Goal: Information Seeking & Learning: Learn about a topic

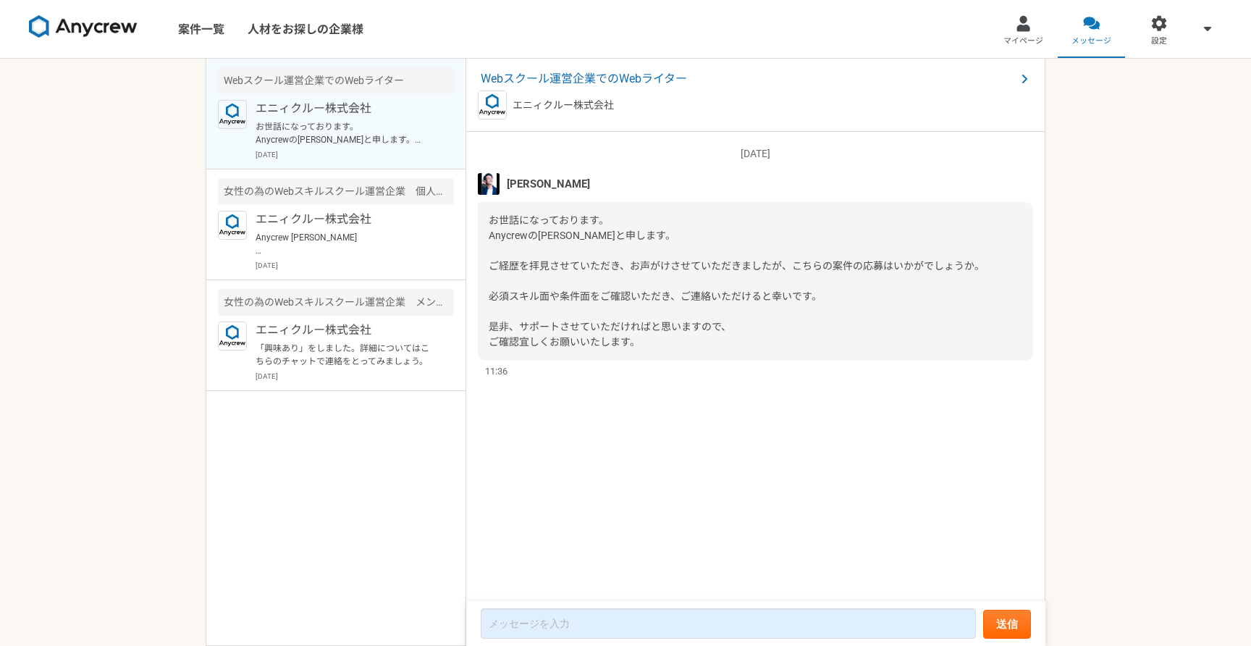
click at [397, 145] on p "お世話になっております。 Anycrewの[PERSON_NAME]と申します。 ご経歴を拝見させていただき、お声がけさせていただきましたが、こちらの案件の応…" at bounding box center [345, 133] width 179 height 26
click at [560, 76] on span "Webスクール運営企業でのWebライター" at bounding box center [748, 78] width 535 height 17
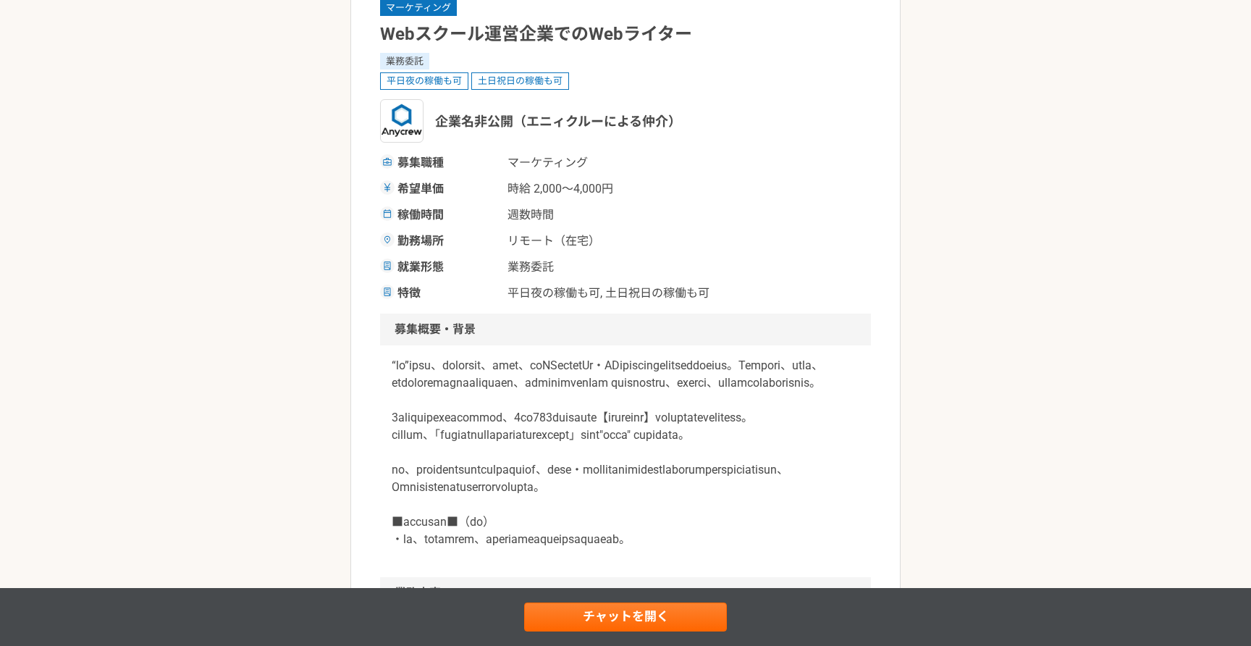
scroll to position [140, 0]
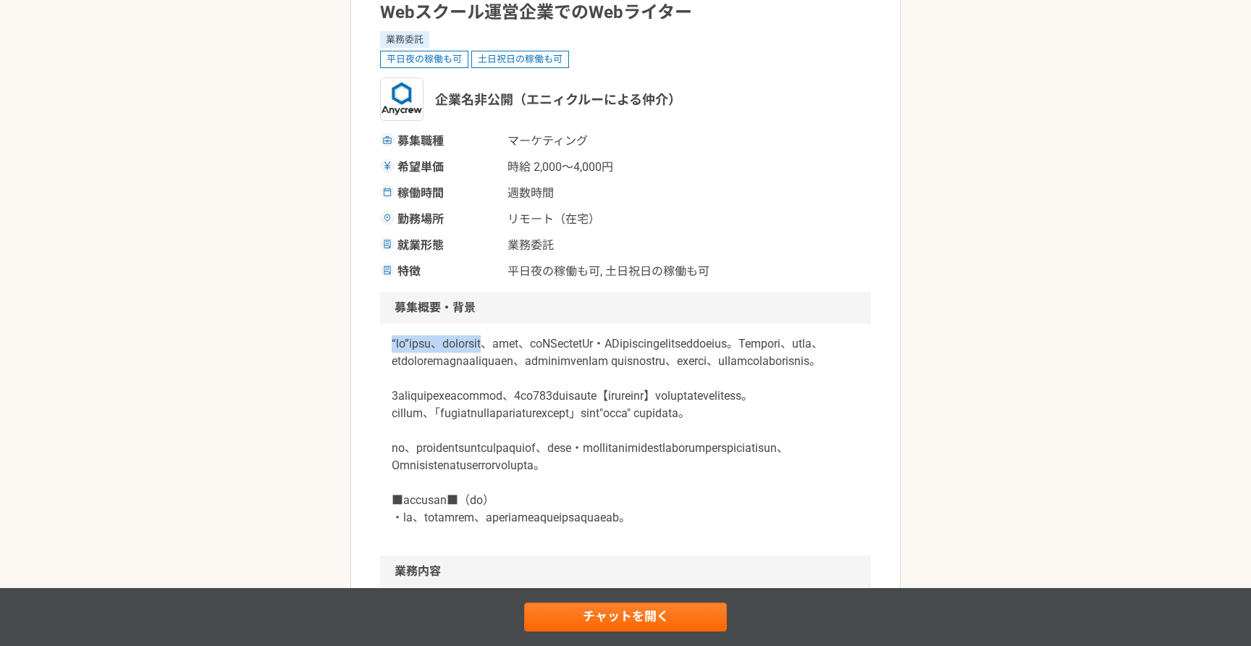
drag, startPoint x: 389, startPoint y: 345, endPoint x: 567, endPoint y: 345, distance: 178.1
click at [567, 345] on div at bounding box center [625, 440] width 491 height 232
click at [414, 378] on p at bounding box center [626, 430] width 468 height 191
drag, startPoint x: 570, startPoint y: 345, endPoint x: 392, endPoint y: 344, distance: 178.1
click at [392, 344] on p at bounding box center [626, 430] width 468 height 191
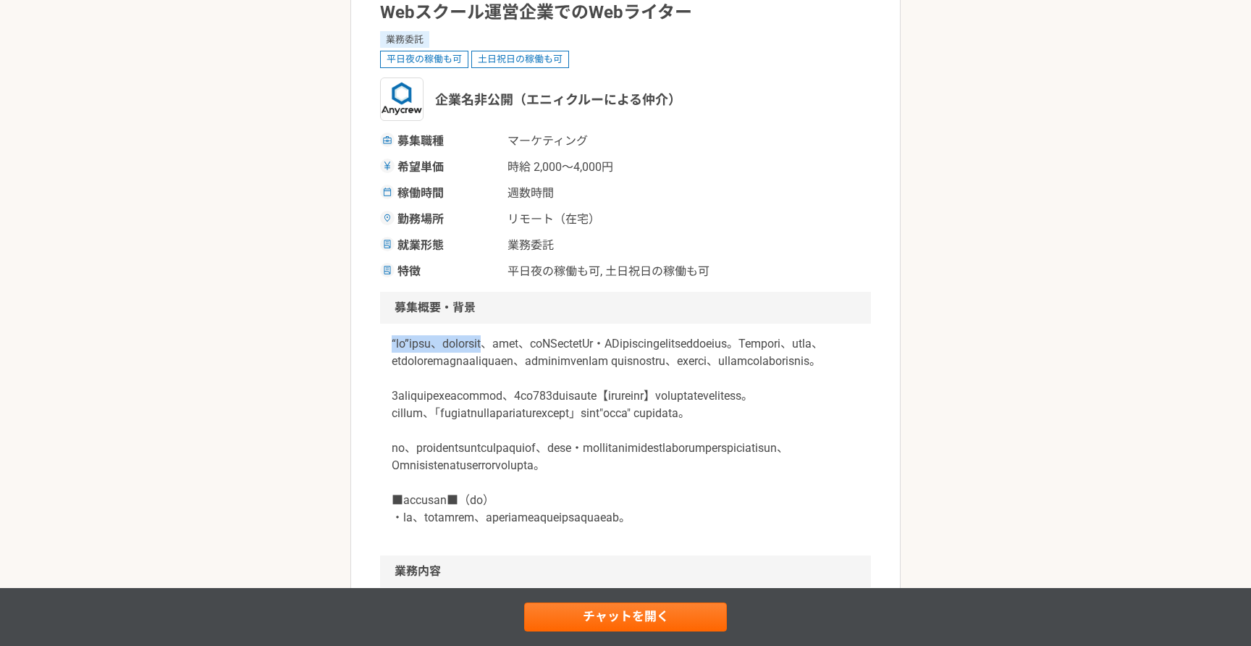
copy p "“ひと”を起点に、日本の[PERSON_NAME]を拓く"
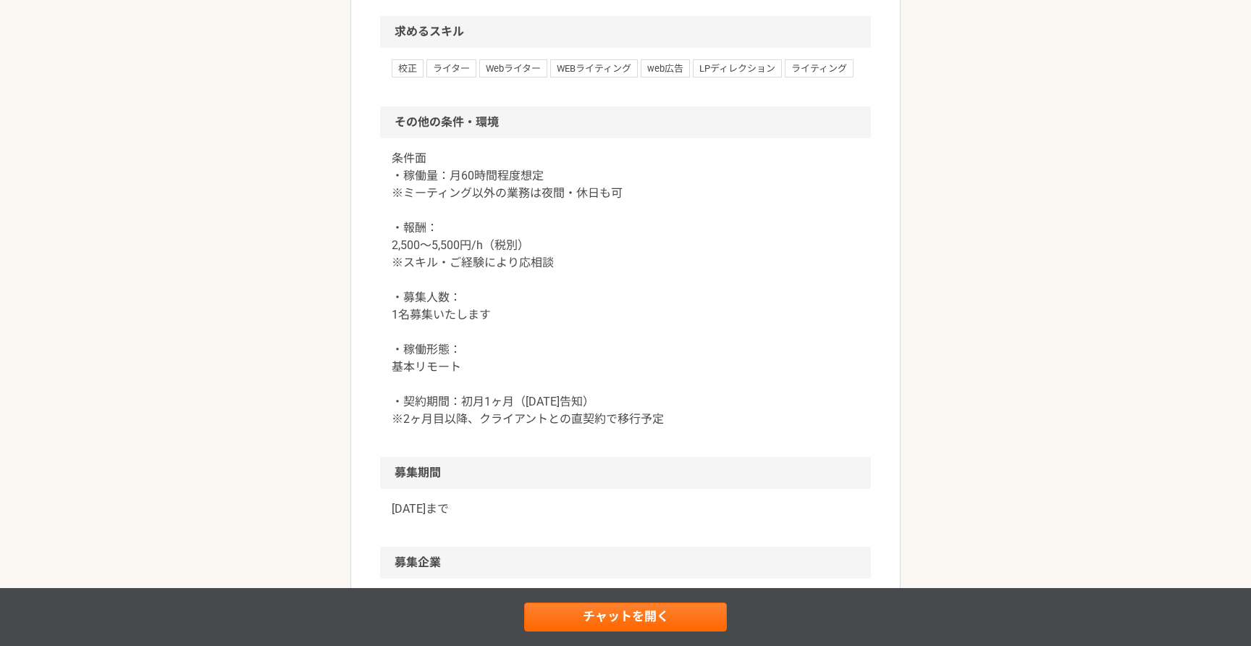
scroll to position [1103, 0]
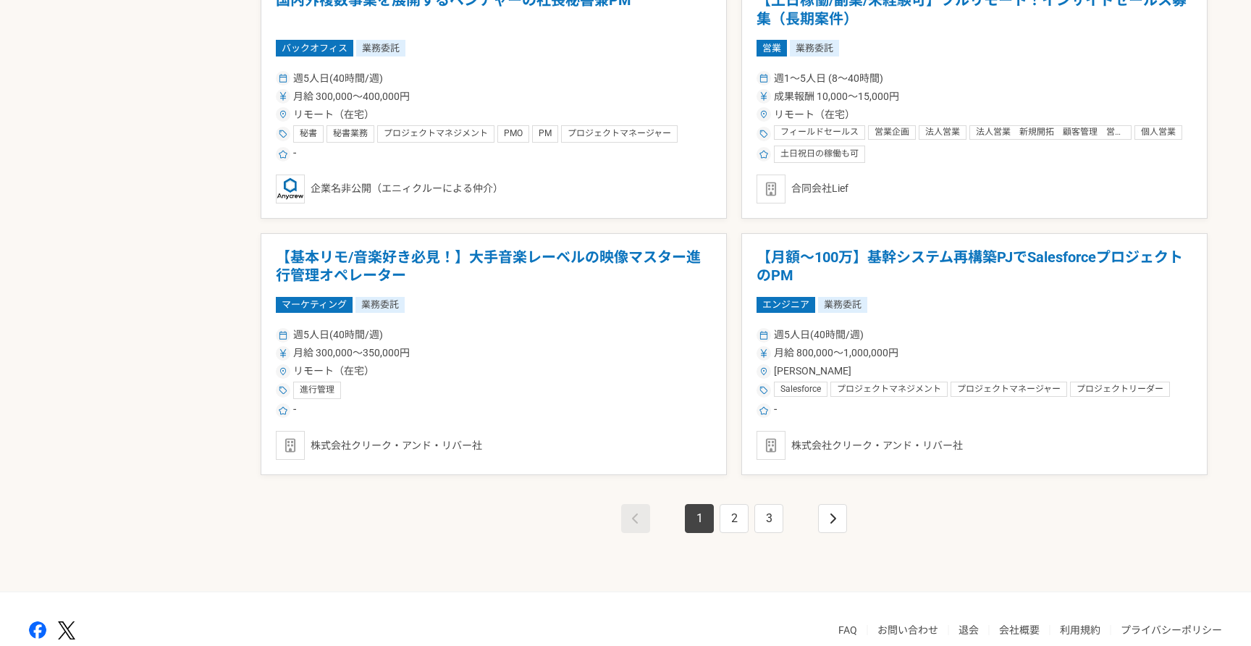
scroll to position [2432, 0]
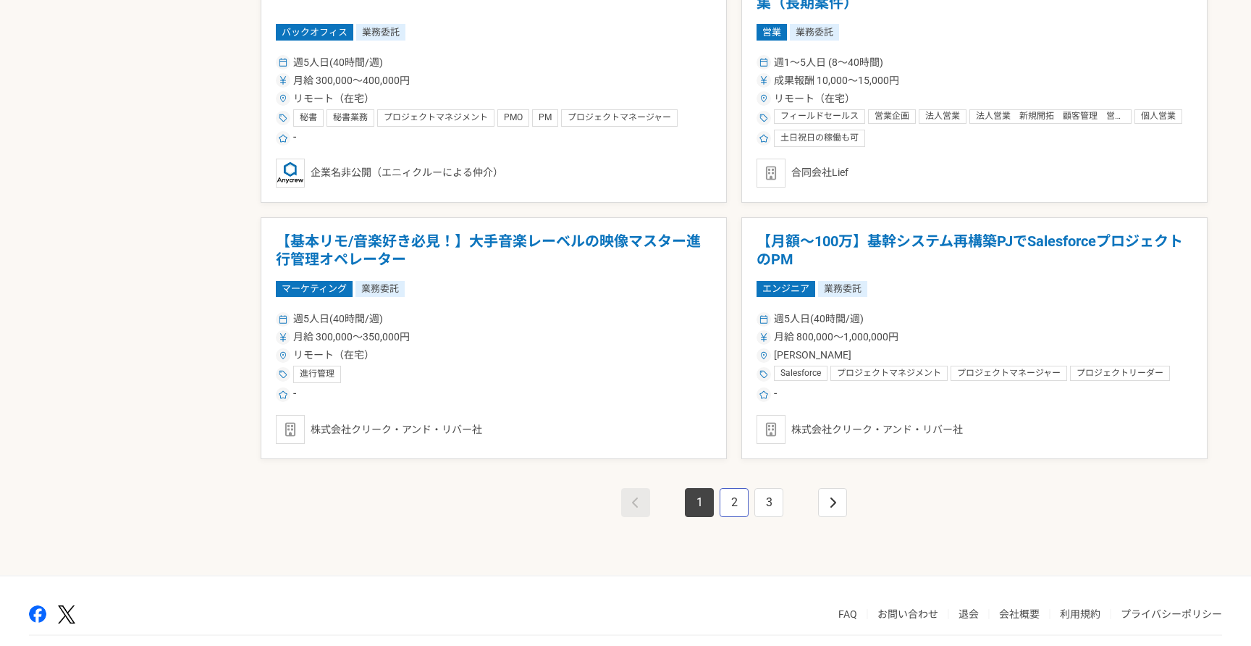
click at [731, 502] on link "2" at bounding box center [734, 502] width 29 height 29
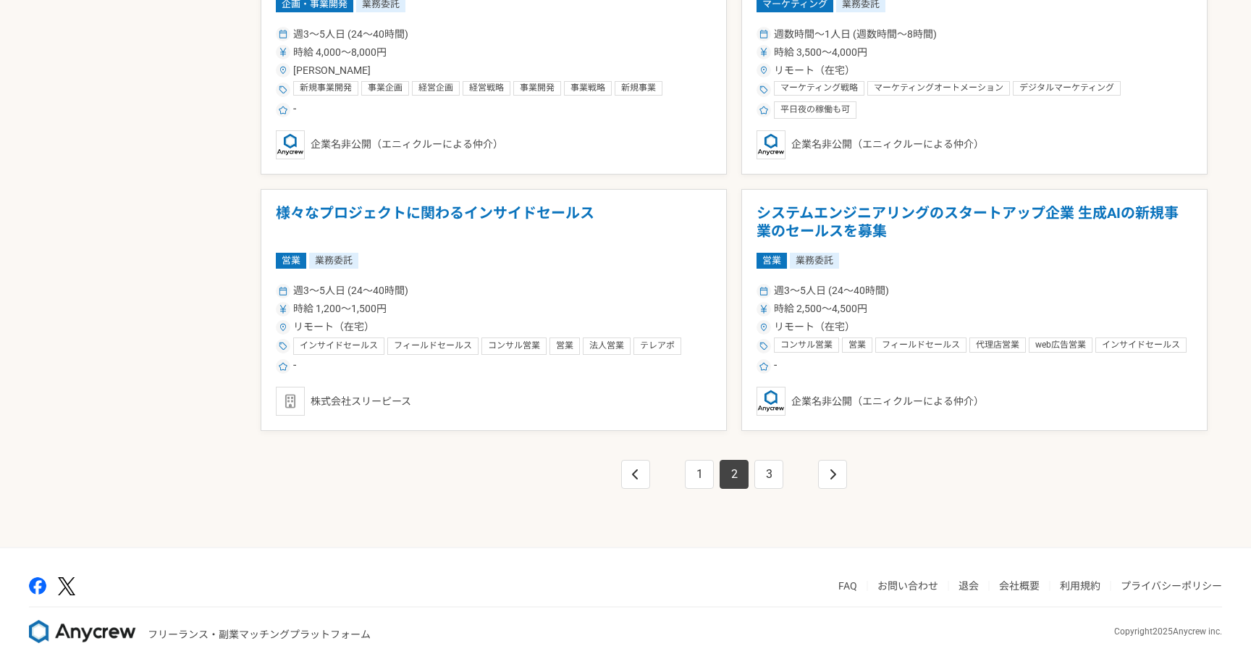
scroll to position [2487, 0]
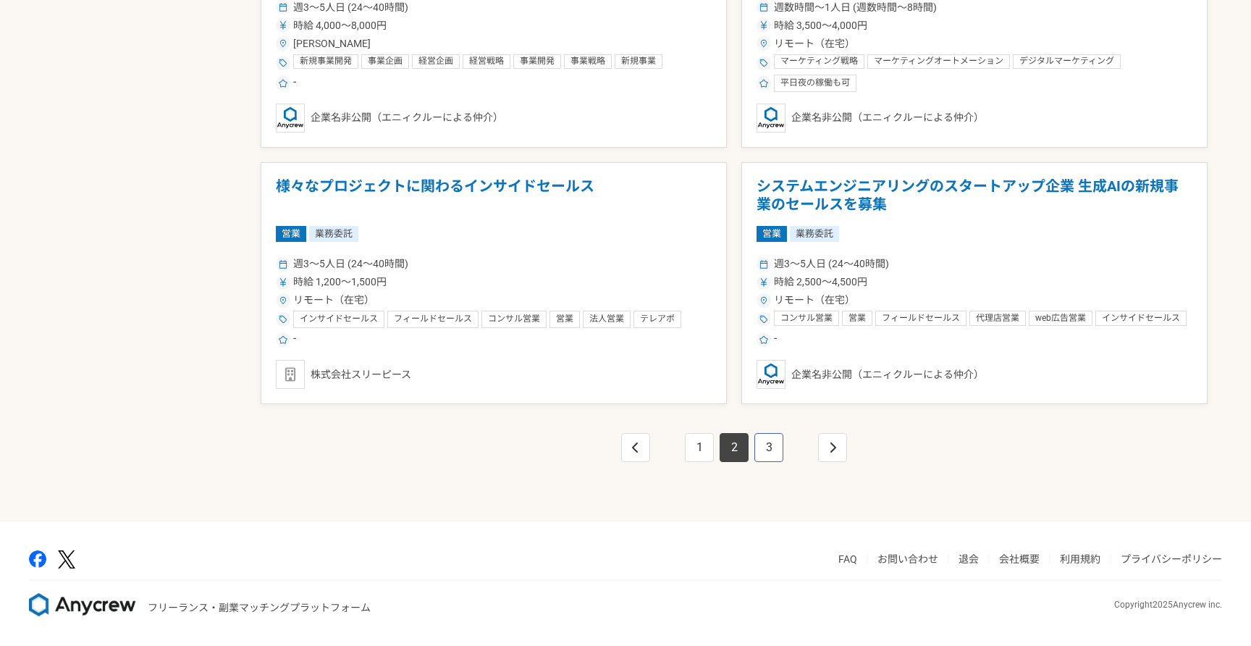
click at [766, 439] on link "3" at bounding box center [768, 447] width 29 height 29
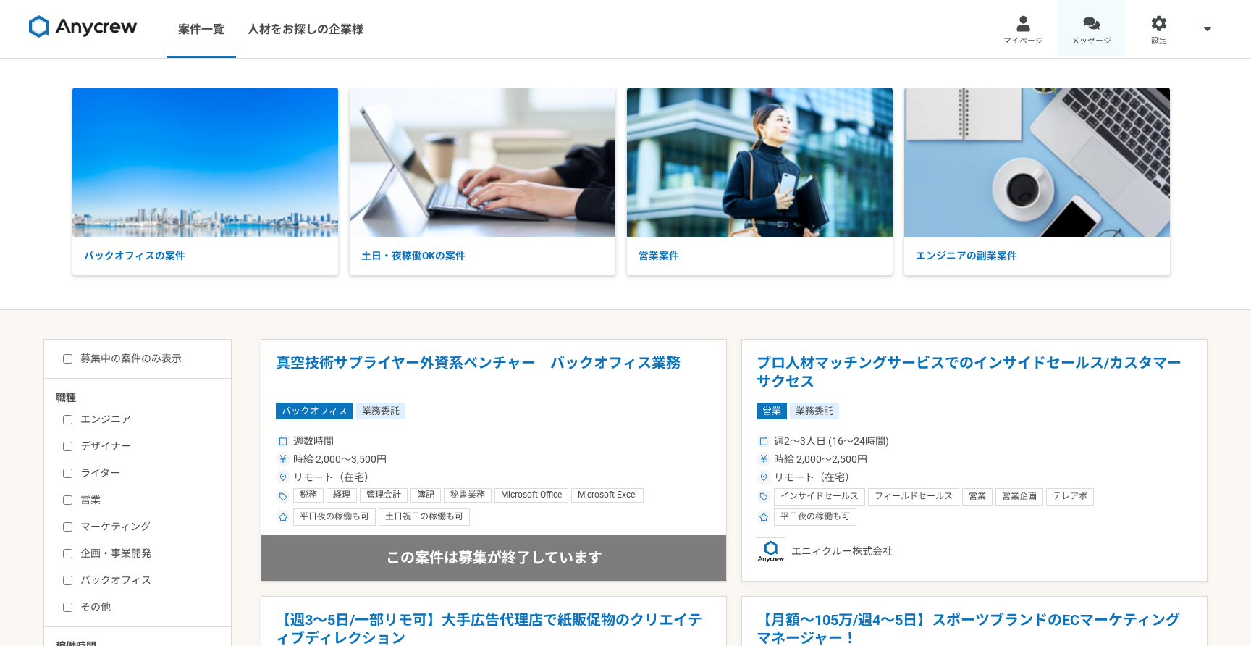
click at [1100, 23] on link "メッセージ" at bounding box center [1092, 29] width 68 height 58
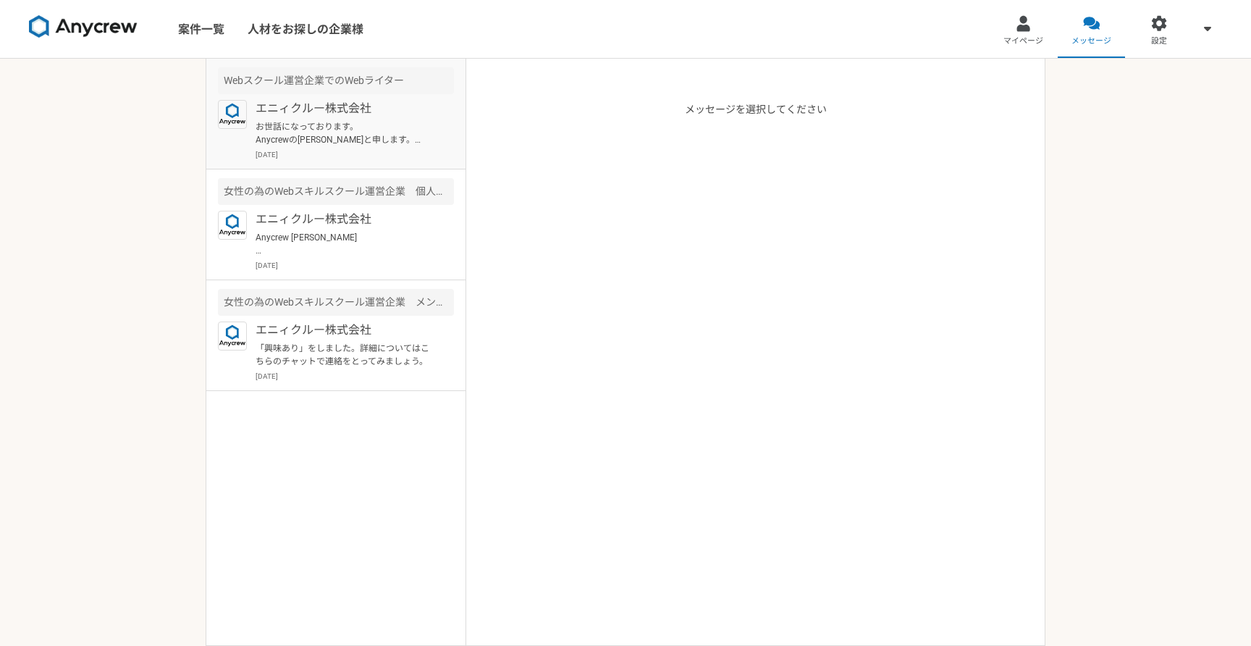
click at [385, 142] on p "お世話になっております。 Anycrewの[PERSON_NAME]と申します。 ご経歴を拝見させていただき、お声がけさせていただきましたが、こちらの案件の応…" at bounding box center [345, 133] width 179 height 26
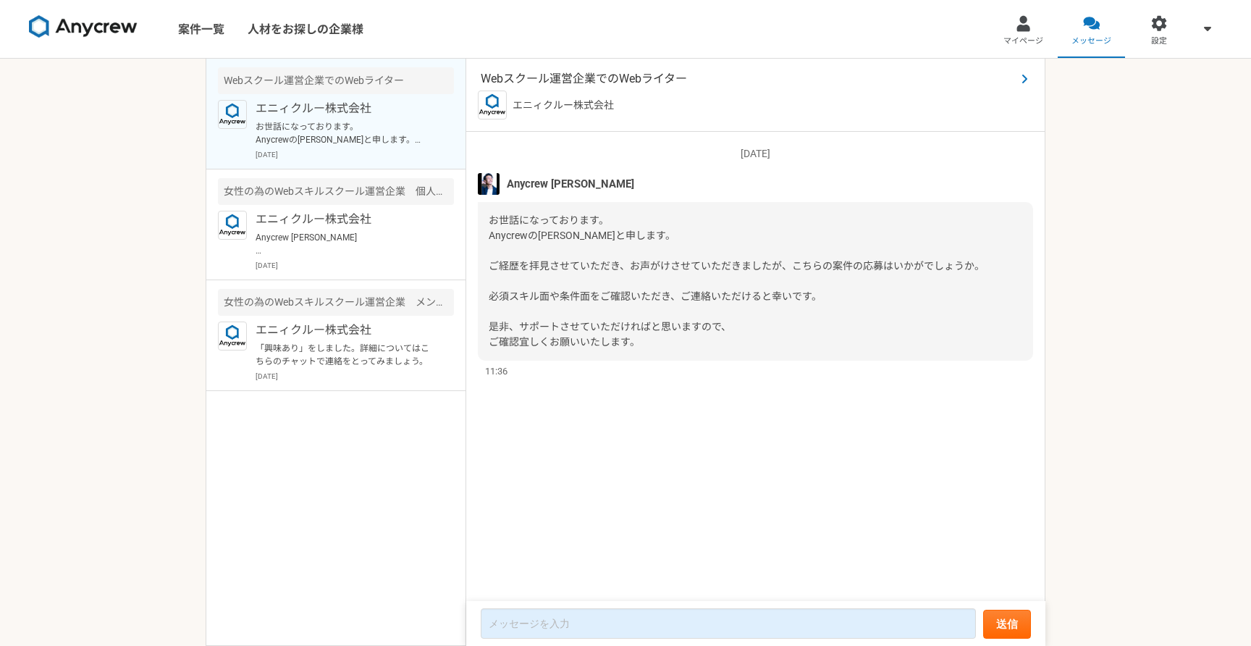
click at [557, 78] on span "Webスクール運営企業でのWebライター" at bounding box center [748, 78] width 535 height 17
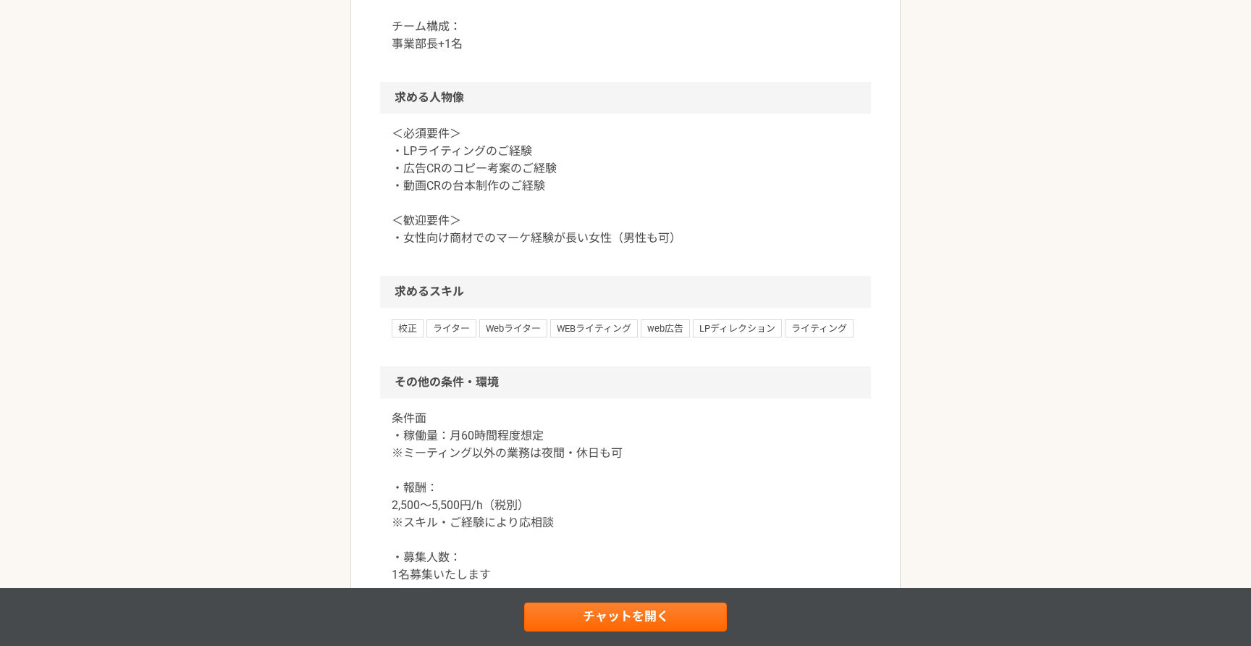
scroll to position [845, 0]
